Goal: Check status: Check status

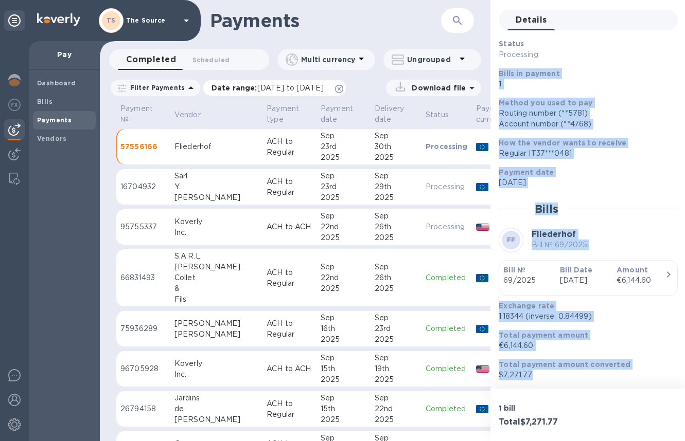
click at [343, 91] on icon at bounding box center [339, 89] width 8 height 8
click at [190, 114] on p "Vendor" at bounding box center [187, 115] width 26 height 11
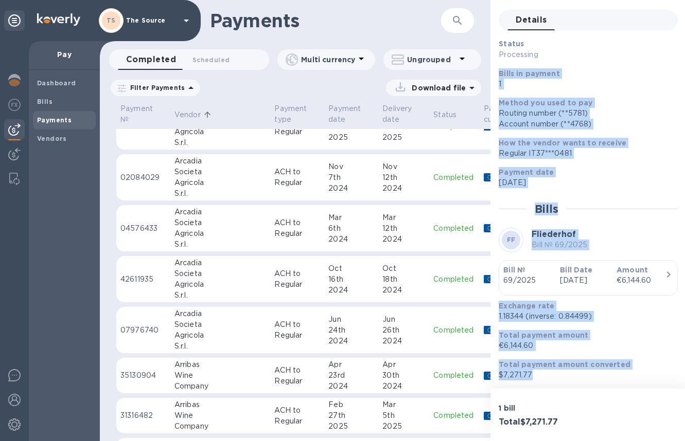
scroll to position [2527, 0]
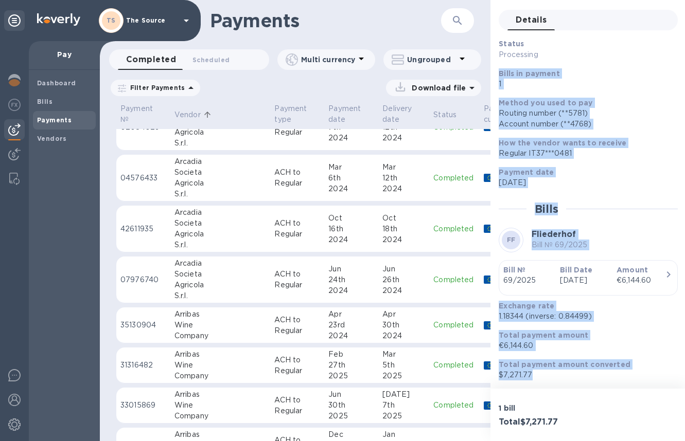
click at [206, 118] on icon at bounding box center [207, 114] width 9 height 9
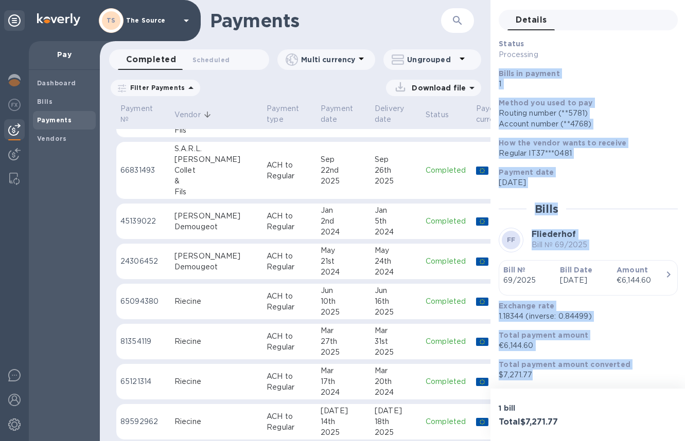
scroll to position [1784, 0]
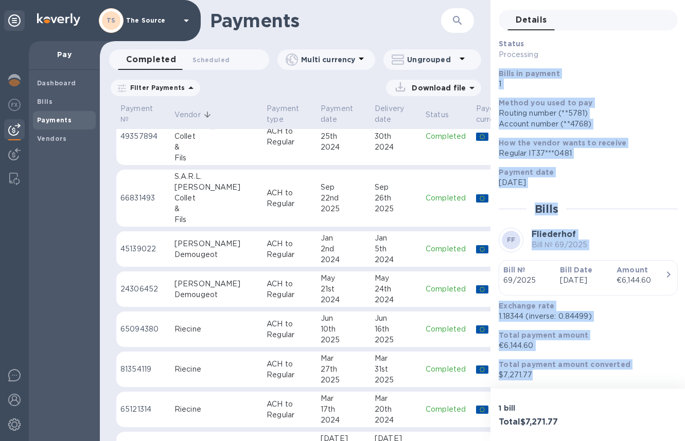
click at [67, 117] on b "Payments" at bounding box center [54, 120] width 34 height 8
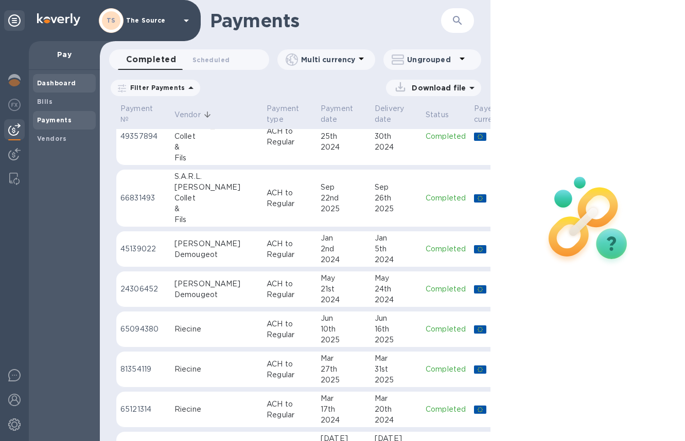
click at [53, 85] on b "Dashboard" at bounding box center [56, 83] width 39 height 8
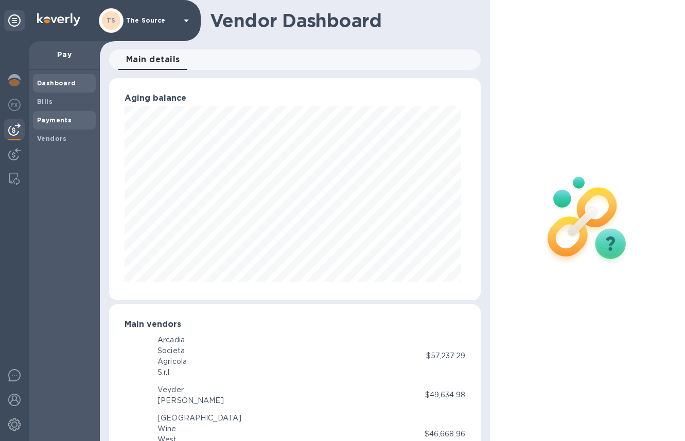
scroll to position [514324, 514179]
click at [66, 122] on b "Payments" at bounding box center [54, 120] width 34 height 8
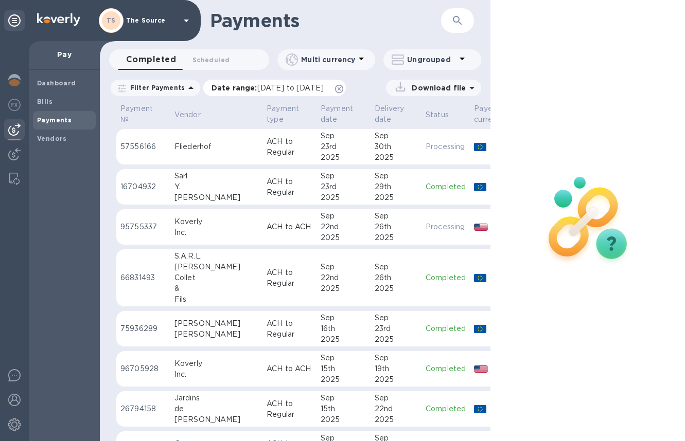
click at [343, 89] on icon at bounding box center [339, 89] width 8 height 8
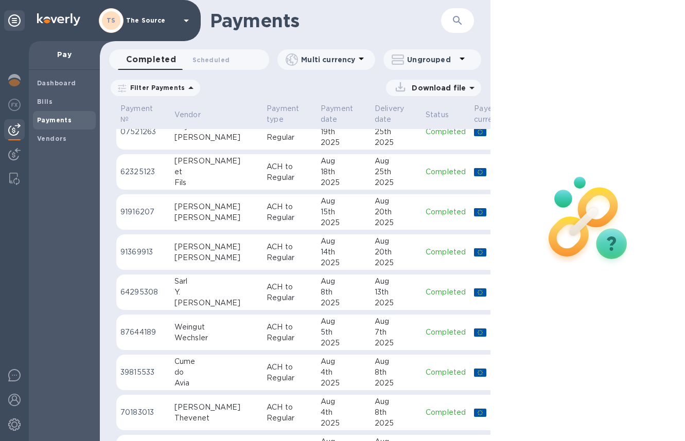
scroll to position [1247, 0]
click at [267, 282] on p "ACH to Regular" at bounding box center [290, 292] width 46 height 22
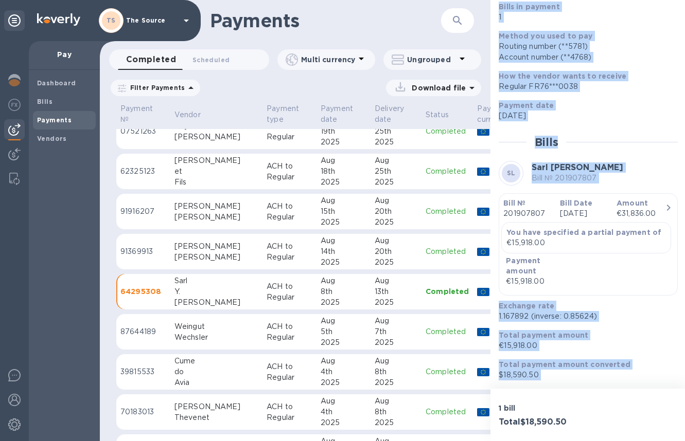
scroll to position [113, 0]
drag, startPoint x: 533, startPoint y: 137, endPoint x: 597, endPoint y: 375, distance: 246.3
click at [596, 375] on div "Status Completed Bills in payment 1 Method you used to pay Routing number (**57…" at bounding box center [588, 176] width 179 height 409
copy div "Bills in payment 1 Method you used to pay Routing number (**5781) Account numbe…"
